Goal: Check status: Check status

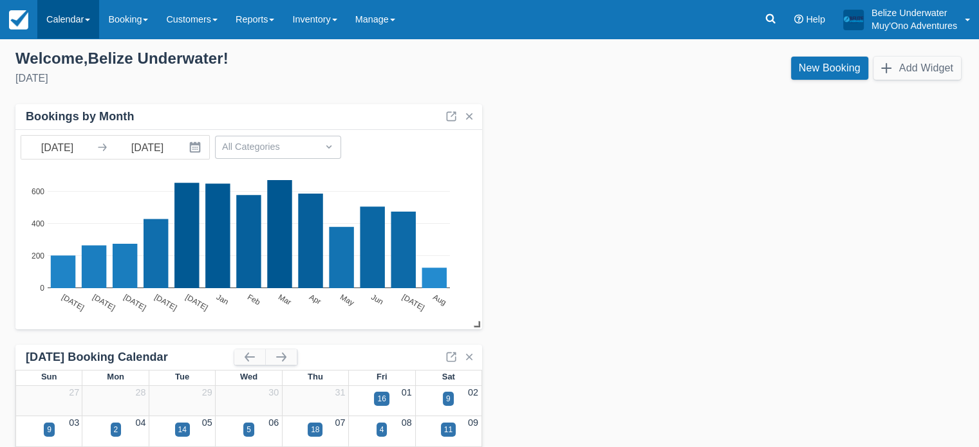
click at [86, 25] on link "Calendar" at bounding box center [68, 19] width 62 height 39
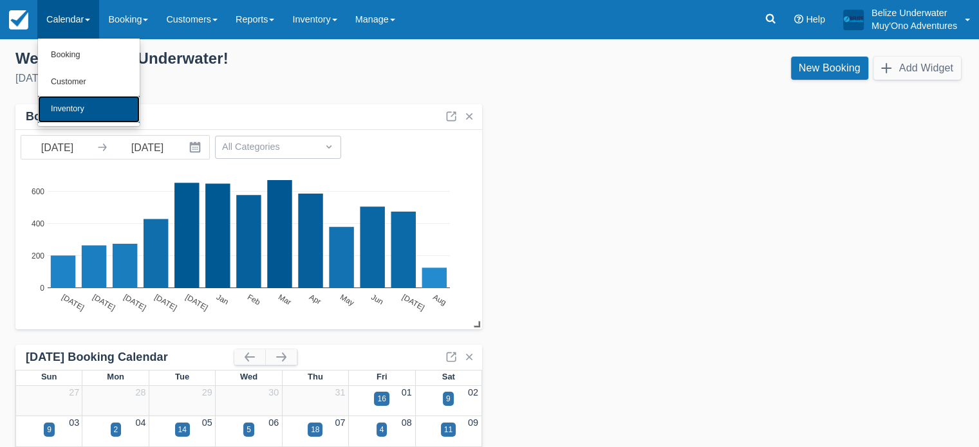
click at [78, 105] on link "Inventory" at bounding box center [89, 109] width 102 height 27
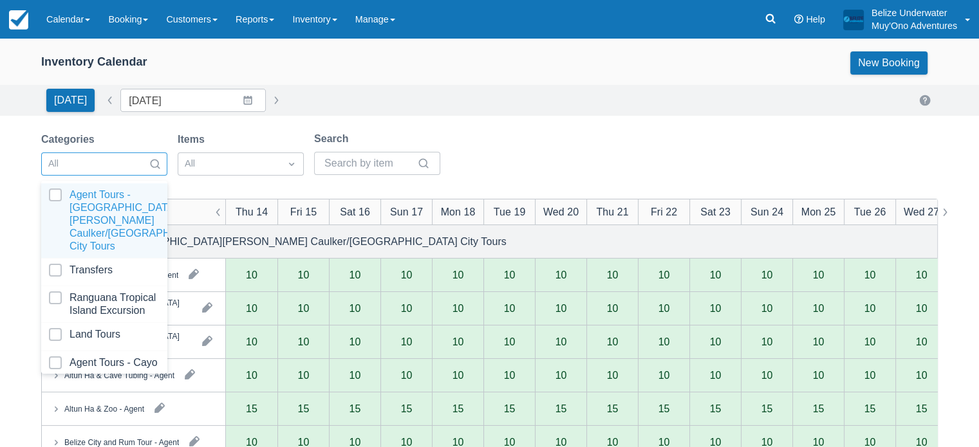
click at [90, 152] on div "All" at bounding box center [104, 163] width 126 height 23
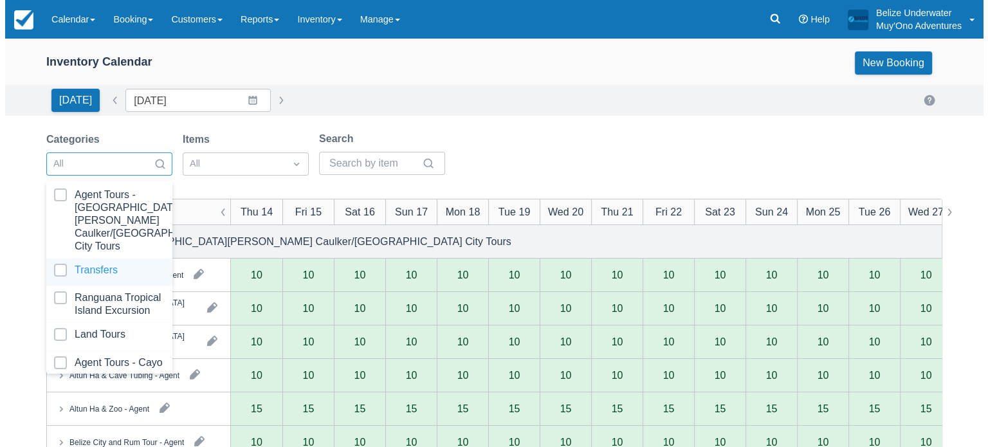
scroll to position [129, 0]
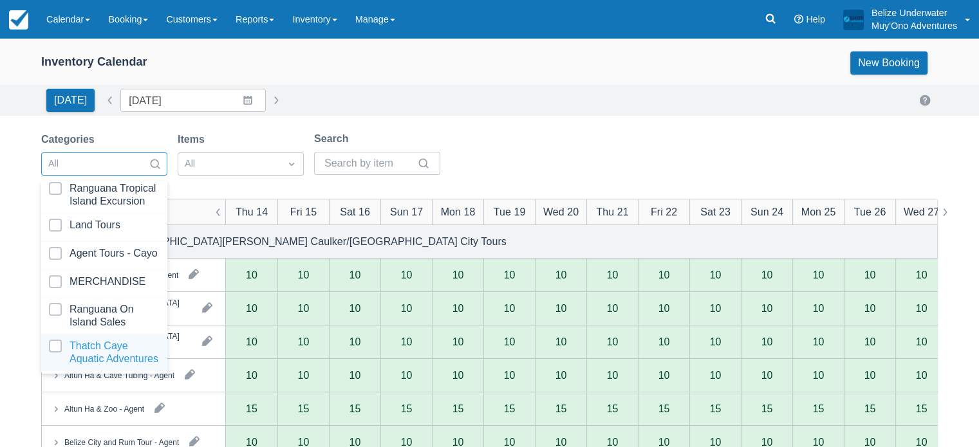
click at [81, 340] on div at bounding box center [104, 353] width 111 height 26
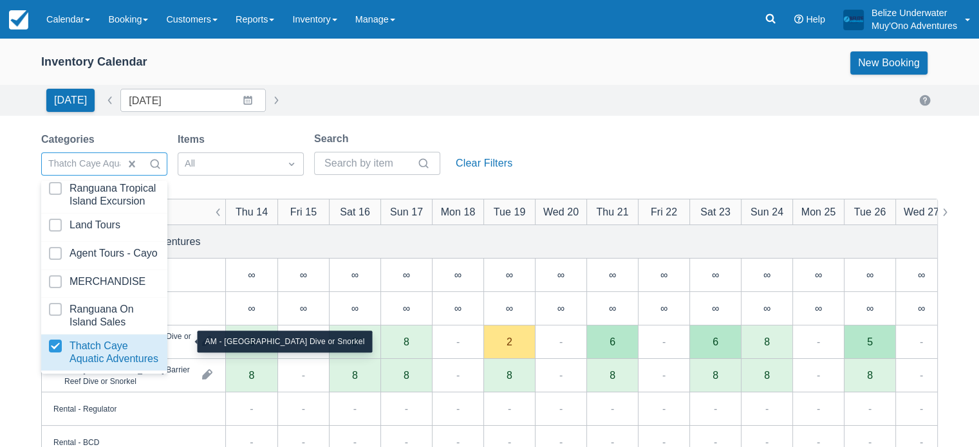
click at [182, 348] on div "AM - [GEOGRAPHIC_DATA] Dive or Snorkel" at bounding box center [127, 341] width 127 height 23
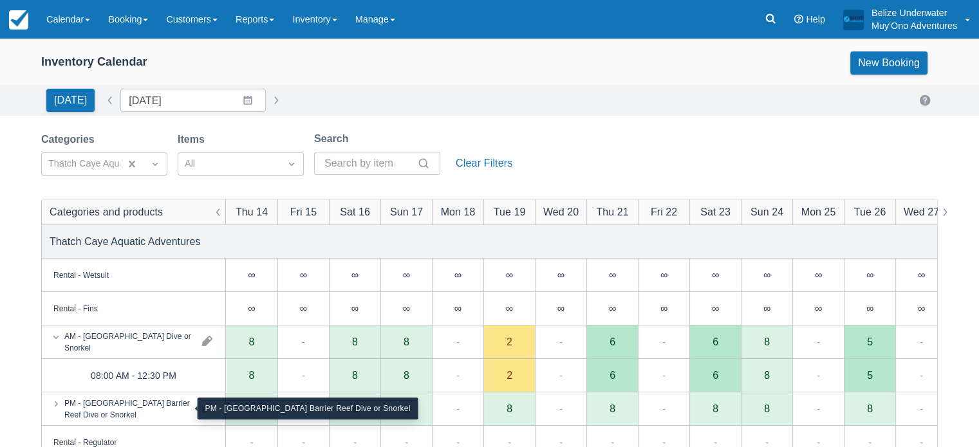
click at [162, 416] on div "PM - [GEOGRAPHIC_DATA] Barrier Reef Dive or Snorkel" at bounding box center [127, 408] width 127 height 23
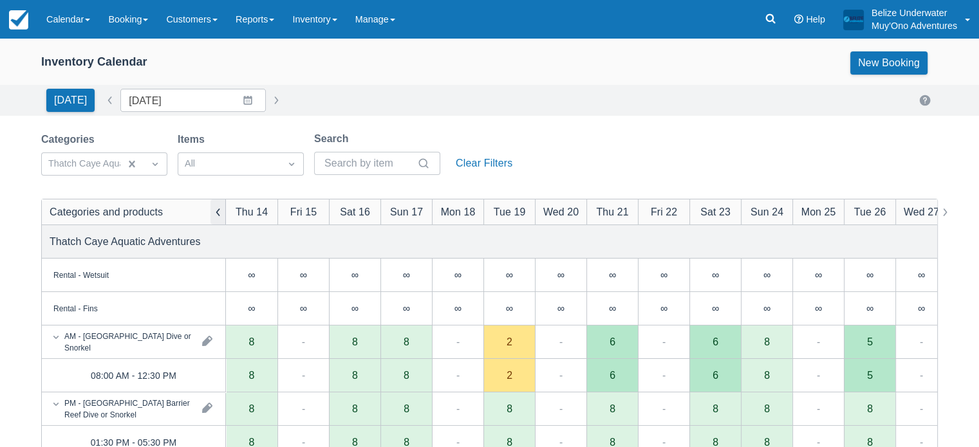
click at [220, 212] on button "button" at bounding box center [217, 211] width 15 height 25
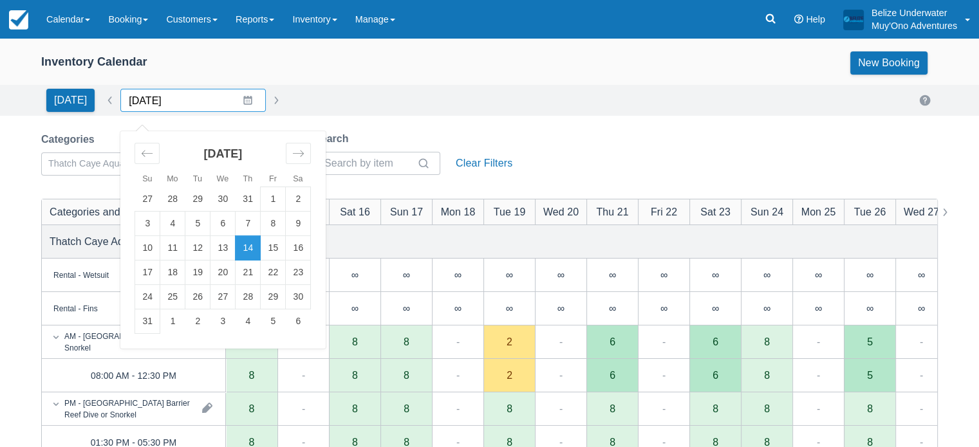
click at [239, 102] on input "[DATE]" at bounding box center [192, 100] width 145 height 23
click at [216, 248] on td "13" at bounding box center [222, 248] width 25 height 24
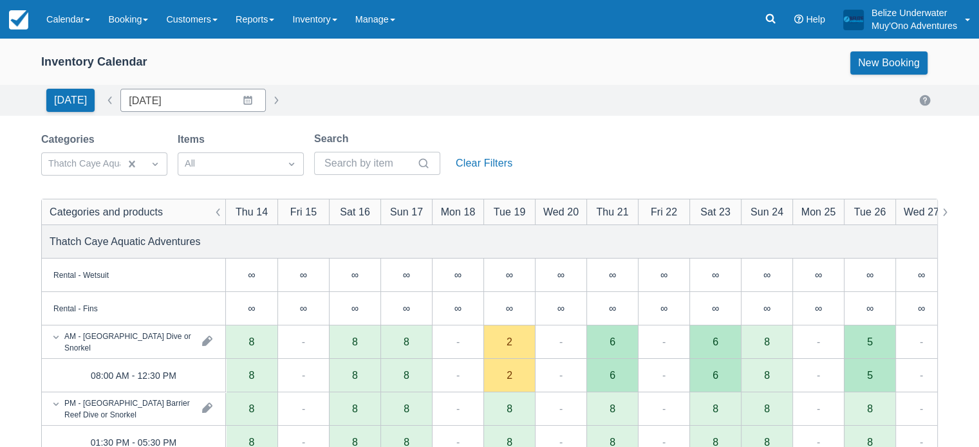
type input "[DATE]"
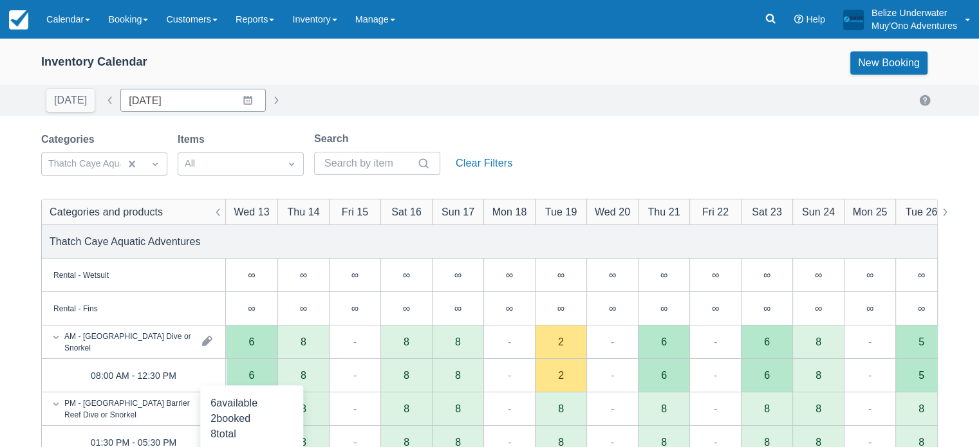
click at [254, 369] on div "6" at bounding box center [251, 375] width 51 height 33
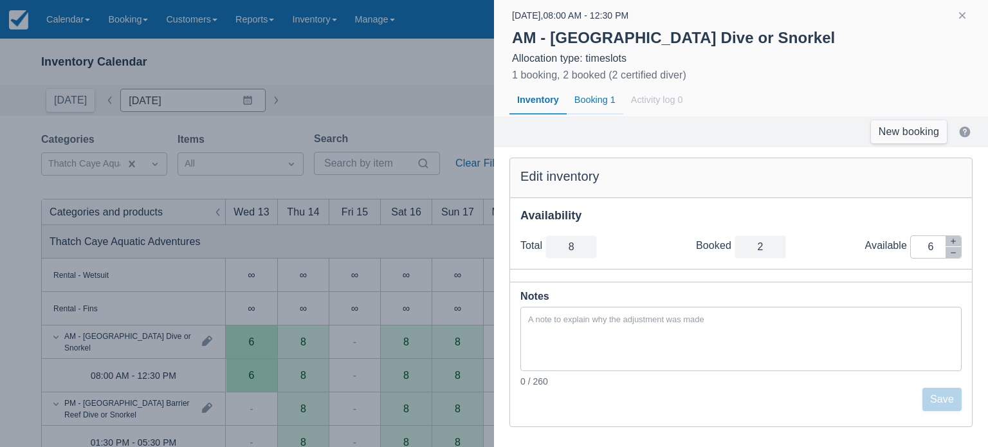
click at [593, 97] on div "Booking 1" at bounding box center [595, 101] width 57 height 30
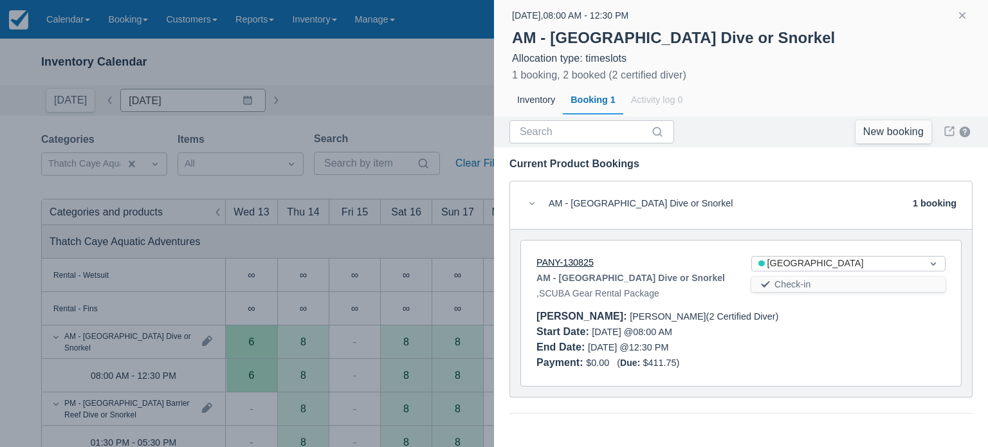
click at [560, 264] on link "PANY-130825" at bounding box center [565, 262] width 57 height 10
click at [445, 68] on div at bounding box center [494, 223] width 988 height 447
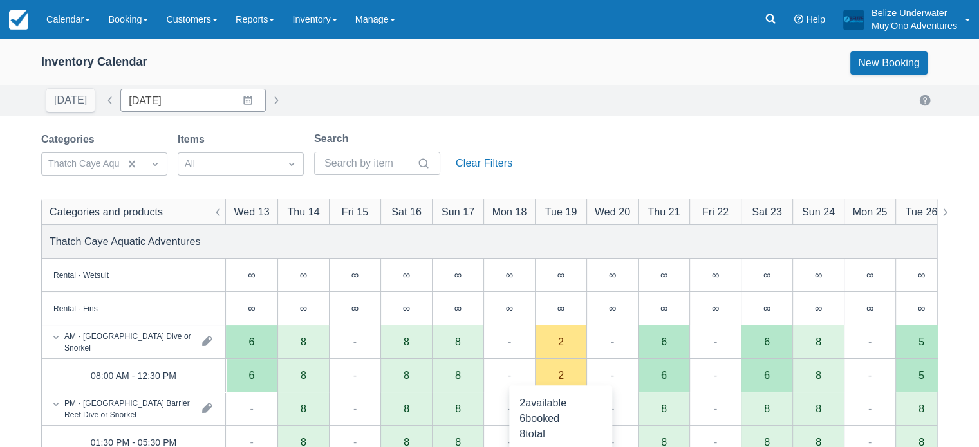
click at [560, 370] on div "2" at bounding box center [561, 375] width 6 height 10
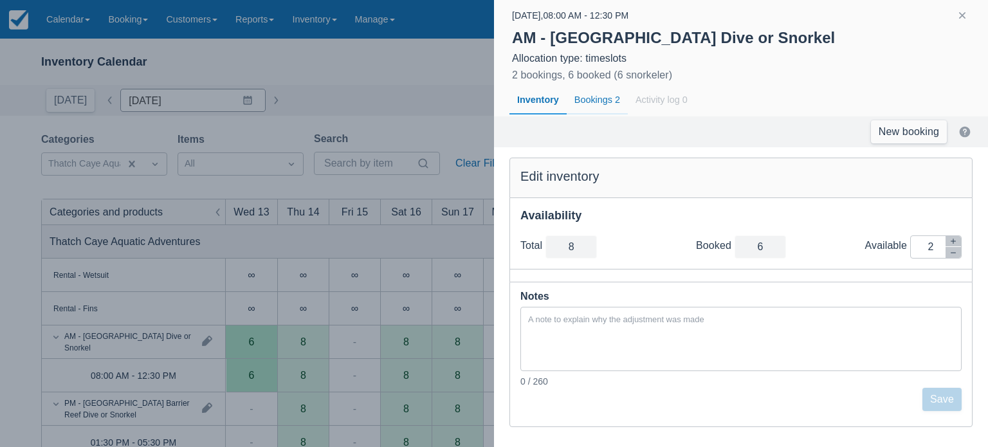
click at [597, 102] on div "Bookings 2" at bounding box center [597, 101] width 61 height 30
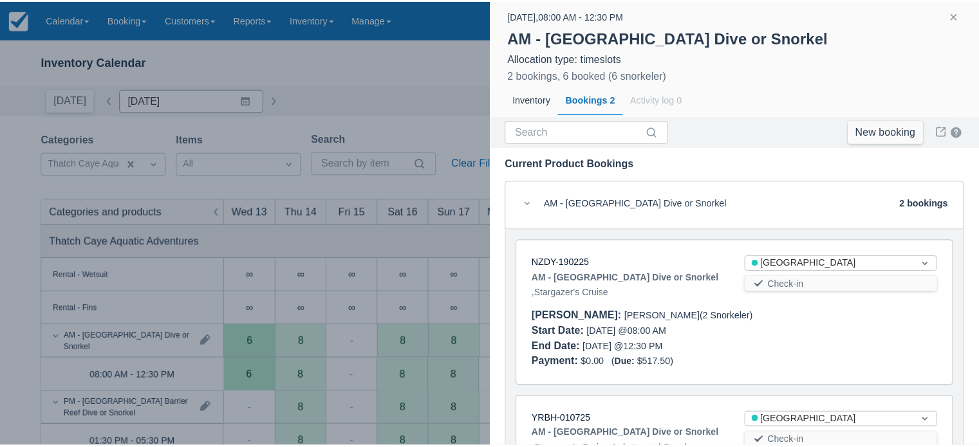
scroll to position [138, 0]
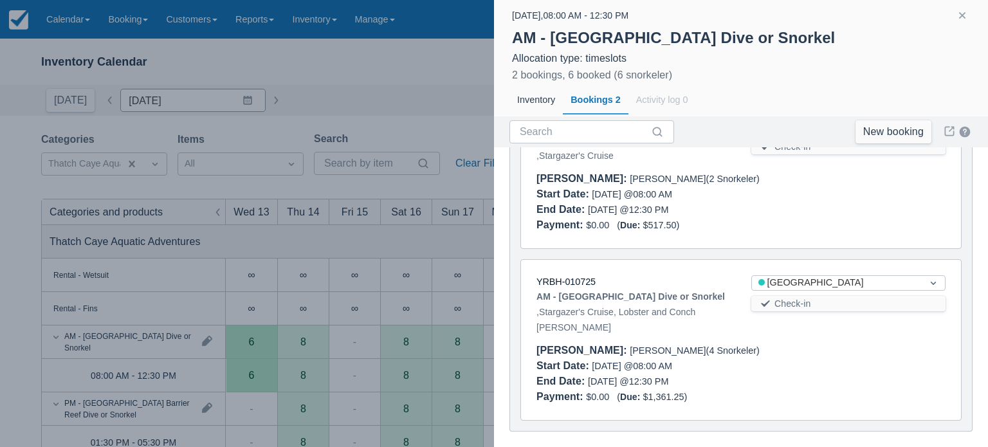
click at [456, 252] on div at bounding box center [494, 223] width 988 height 447
